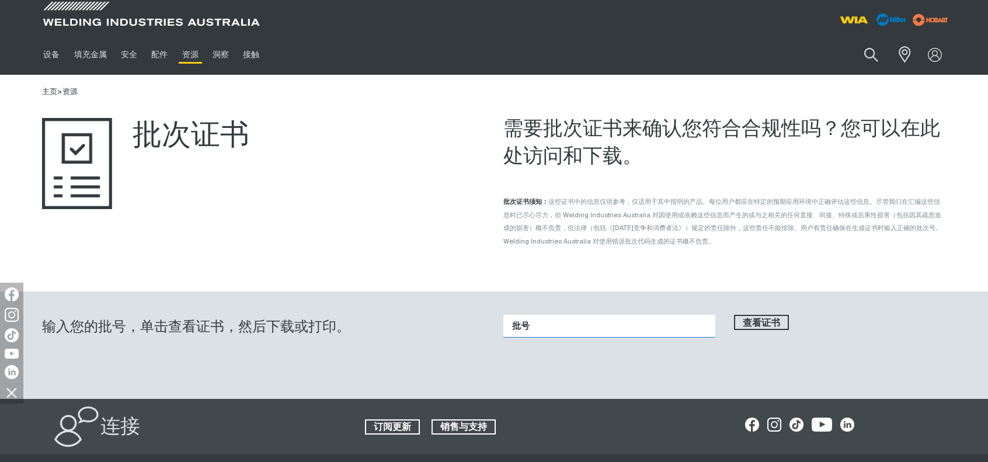
click at [586, 337] on input "批号" at bounding box center [609, 326] width 212 height 23
click at [610, 335] on input "批号" at bounding box center [609, 326] width 212 height 23
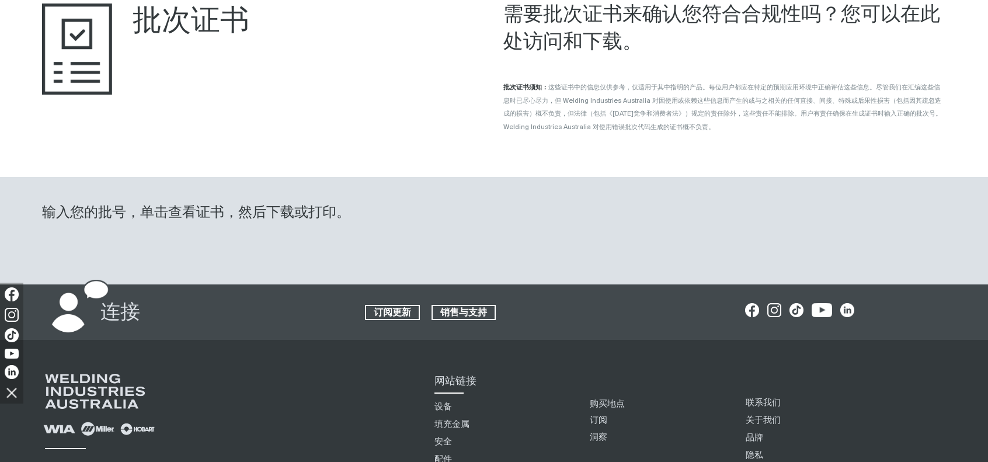
scroll to position [117, 0]
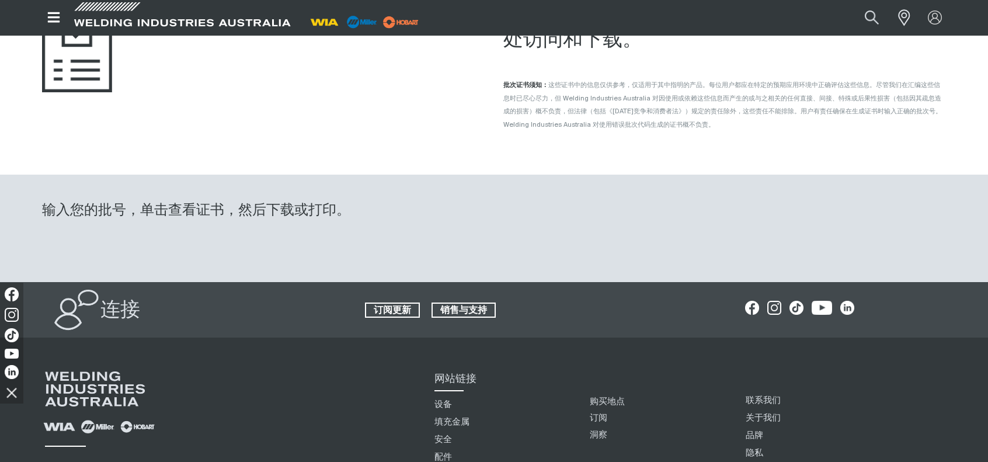
click at [636, 247] on div at bounding box center [724, 216] width 443 height 61
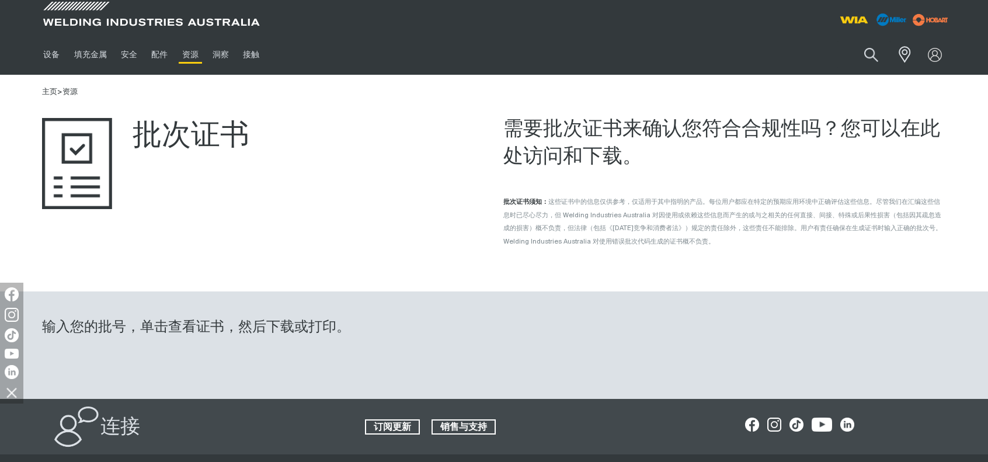
click at [141, 334] on font "输入您的批号，单击查看证书，然后下载或打印。" at bounding box center [196, 327] width 308 height 14
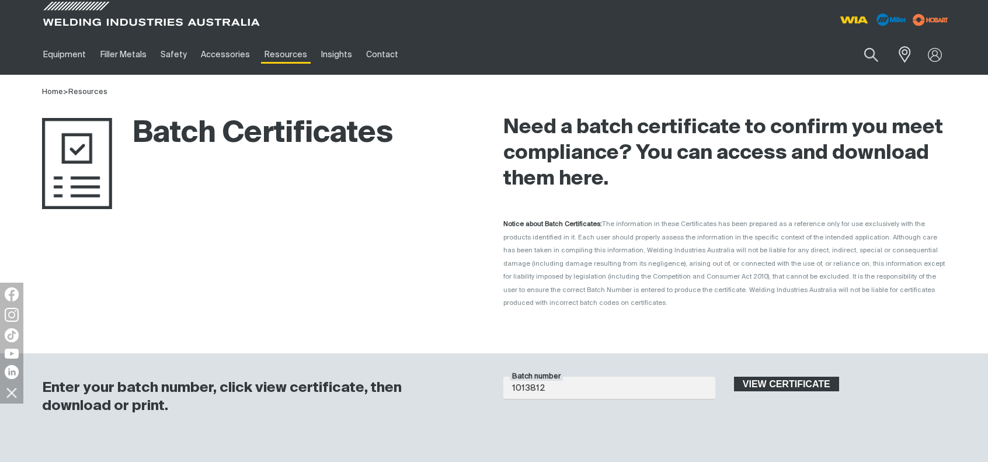
type input "1013812"
click at [788, 377] on span "View certificate" at bounding box center [786, 384] width 103 height 15
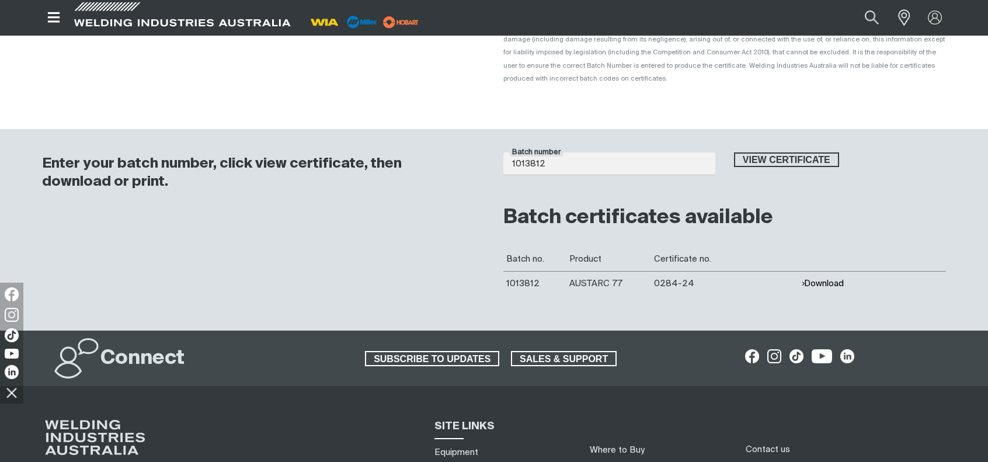
scroll to position [234, 0]
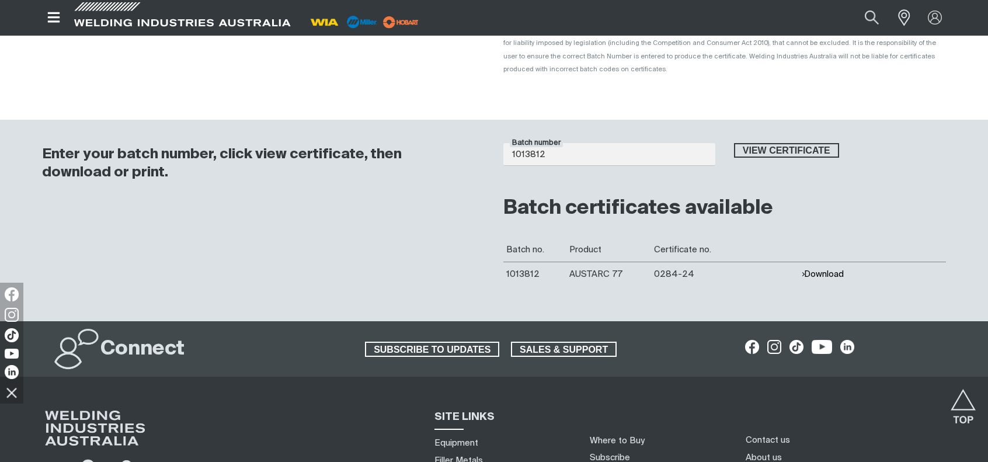
click at [818, 269] on button "Download" at bounding box center [822, 274] width 43 height 10
